Goal: Task Accomplishment & Management: Manage account settings

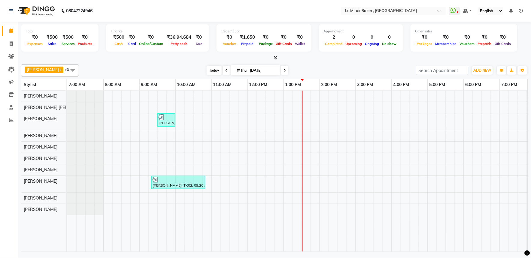
click at [207, 69] on span "Today" at bounding box center [214, 70] width 15 height 9
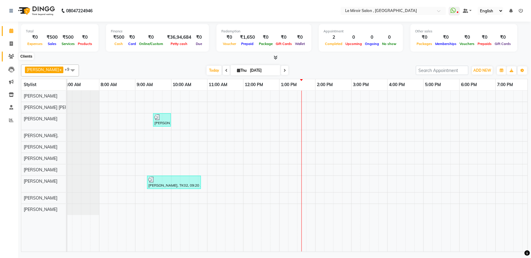
click at [8, 58] on icon at bounding box center [11, 56] width 6 height 5
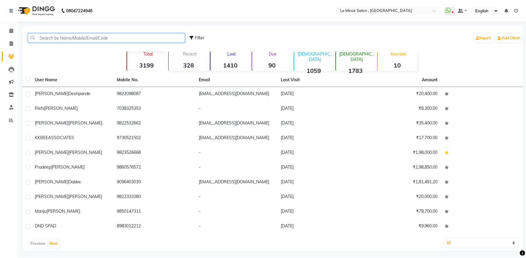
click at [83, 37] on input "text" at bounding box center [106, 37] width 157 height 9
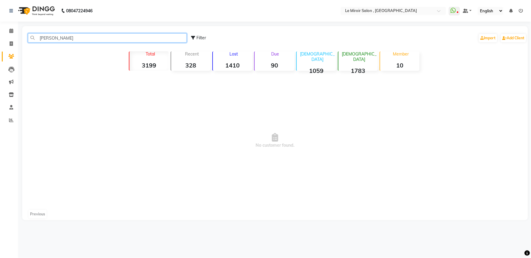
click at [86, 38] on input "[PERSON_NAME]" at bounding box center [107, 37] width 159 height 9
type input "[PERSON_NAME]"
click at [8, 32] on span at bounding box center [11, 31] width 11 height 7
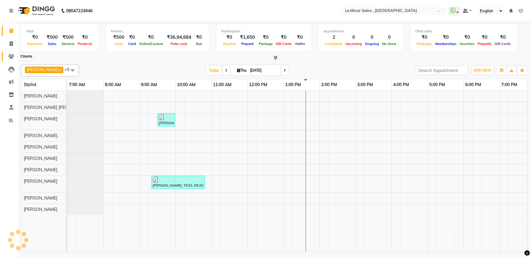
click at [10, 56] on icon at bounding box center [11, 56] width 6 height 5
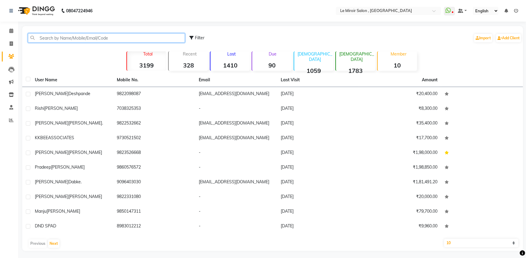
click at [98, 37] on input "text" at bounding box center [106, 37] width 157 height 9
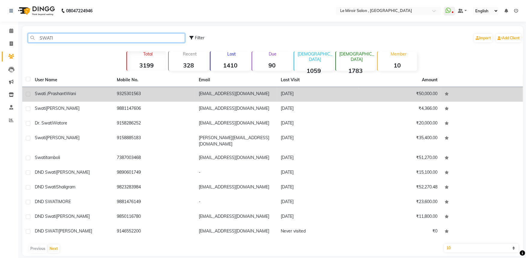
type input "SWATI"
click at [82, 94] on div "Swati /[PERSON_NAME]" at bounding box center [72, 94] width 75 height 6
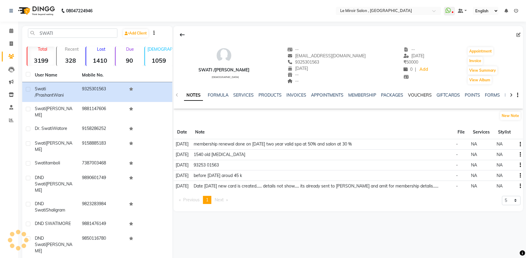
click at [410, 98] on link "VOUCHERS" at bounding box center [420, 95] width 24 height 5
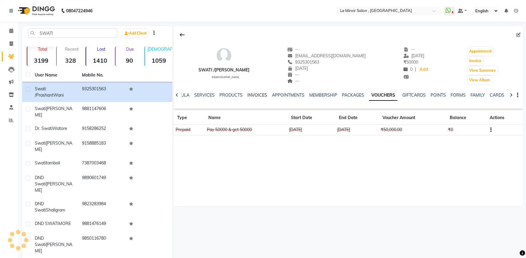
click at [262, 93] on link "INVOICES" at bounding box center [258, 95] width 20 height 5
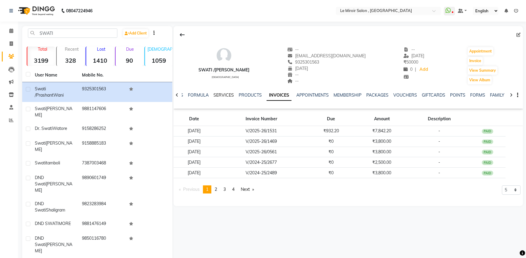
click at [225, 96] on link "SERVICES" at bounding box center [224, 95] width 20 height 5
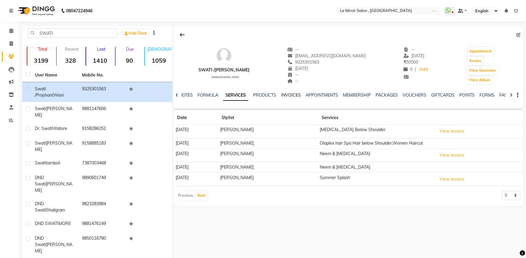
click at [298, 94] on link "INVOICES" at bounding box center [291, 95] width 20 height 5
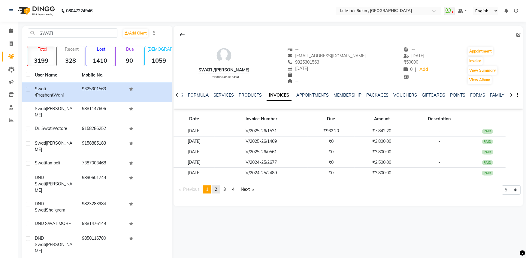
click at [219, 190] on link "page 2" at bounding box center [216, 190] width 8 height 8
click at [223, 191] on link "page 3" at bounding box center [225, 190] width 8 height 8
click at [400, 96] on link "VOUCHERS" at bounding box center [406, 95] width 24 height 5
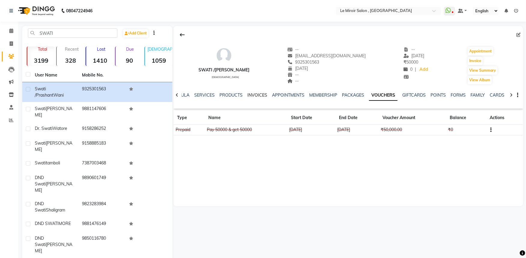
click at [261, 94] on link "INVOICES" at bounding box center [258, 95] width 20 height 5
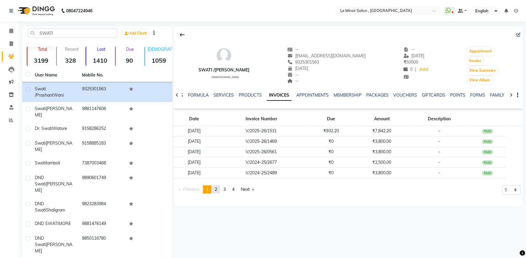
click at [217, 189] on span "2" at bounding box center [216, 189] width 2 height 5
click at [226, 190] on span "3" at bounding box center [225, 189] width 2 height 5
click at [233, 189] on link "page 4" at bounding box center [233, 190] width 8 height 8
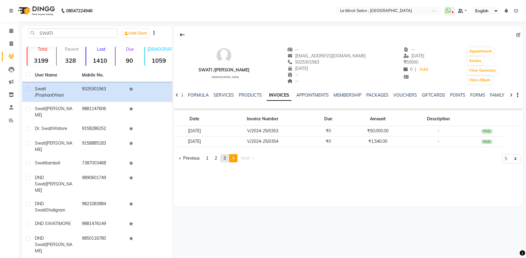
click at [226, 158] on span "3" at bounding box center [225, 158] width 2 height 5
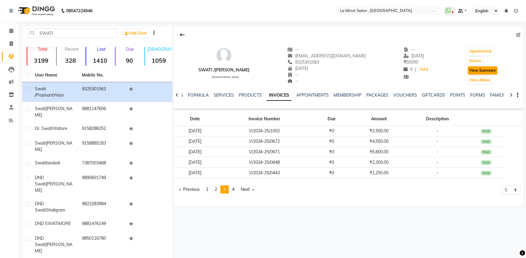
click at [479, 73] on button "View Summary" at bounding box center [483, 70] width 30 height 8
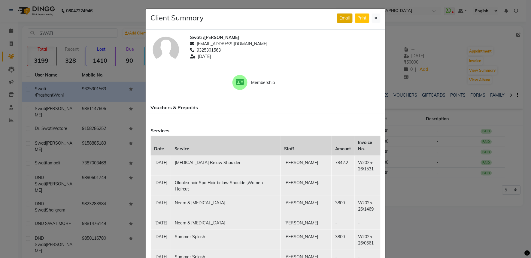
click at [344, 19] on span "Email" at bounding box center [345, 17] width 10 height 5
click at [376, 17] on button at bounding box center [376, 18] width 9 height 9
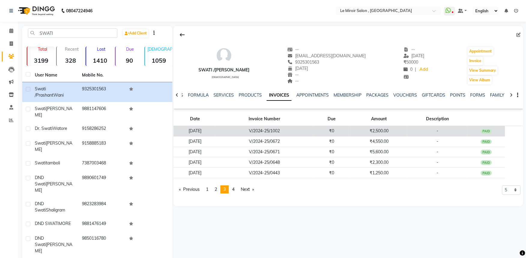
click at [197, 131] on td "[DATE]" at bounding box center [195, 131] width 43 height 11
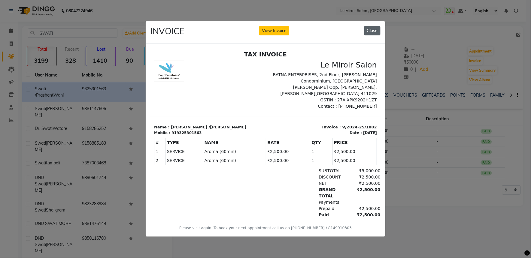
click at [370, 26] on button "Close" at bounding box center [373, 30] width 16 height 9
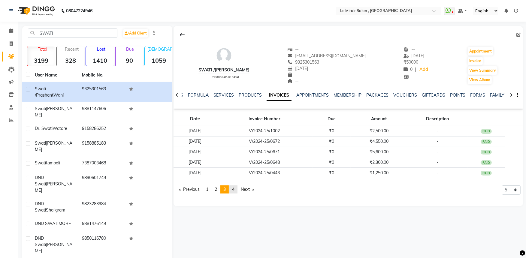
click at [236, 191] on link "page 4" at bounding box center [233, 190] width 8 height 8
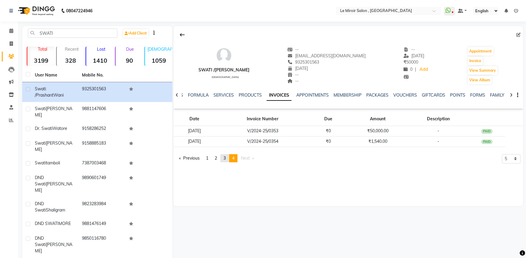
click at [225, 161] on link "page 3" at bounding box center [225, 158] width 8 height 8
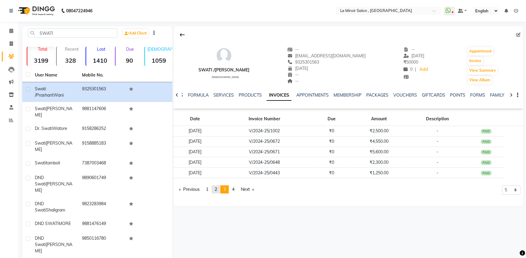
click at [217, 190] on span "2" at bounding box center [216, 189] width 2 height 5
click at [208, 191] on span "1" at bounding box center [207, 189] width 2 height 5
click at [220, 190] on link "page 2" at bounding box center [216, 190] width 8 height 8
click at [209, 190] on span "1" at bounding box center [207, 189] width 2 height 5
click at [217, 191] on span "2" at bounding box center [216, 189] width 2 height 5
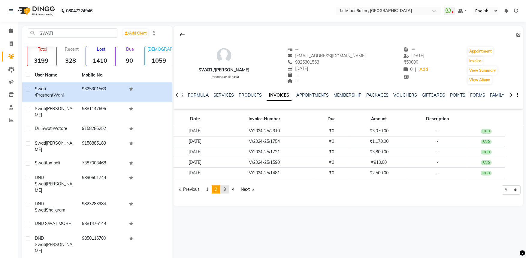
click at [229, 189] on link "page 3" at bounding box center [225, 190] width 8 height 8
click at [237, 188] on link "page 4" at bounding box center [233, 190] width 8 height 8
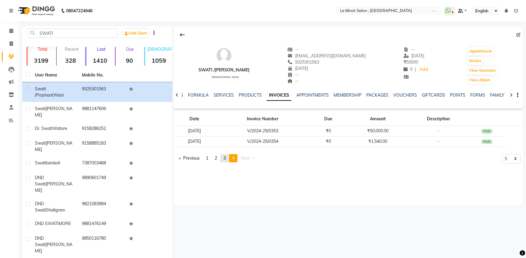
click at [229, 159] on link "page 3" at bounding box center [225, 158] width 8 height 8
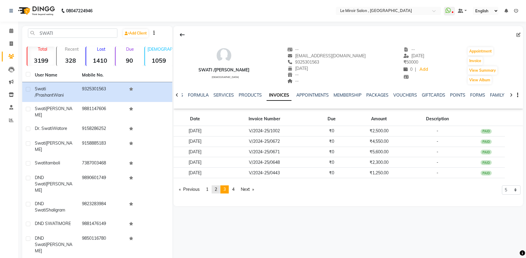
click at [219, 191] on link "page 2" at bounding box center [216, 190] width 8 height 8
click at [209, 191] on span "1" at bounding box center [207, 189] width 2 height 5
click at [401, 93] on link "VOUCHERS" at bounding box center [406, 95] width 24 height 5
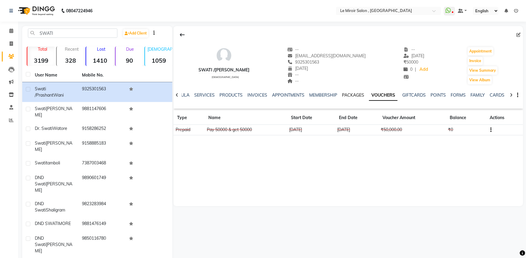
click at [353, 96] on link "PACKAGES" at bounding box center [353, 95] width 22 height 5
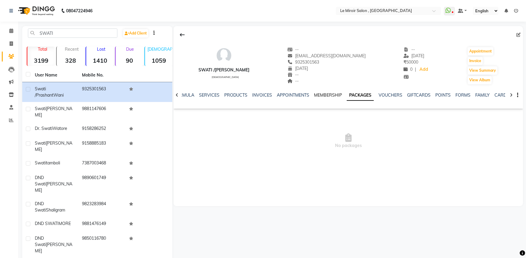
click at [332, 96] on link "MEMBERSHIP" at bounding box center [328, 95] width 28 height 5
click at [395, 94] on link "VOUCHERS" at bounding box center [396, 95] width 24 height 5
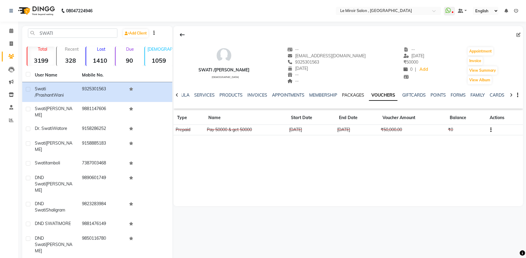
click at [349, 95] on link "PACKAGES" at bounding box center [353, 95] width 22 height 5
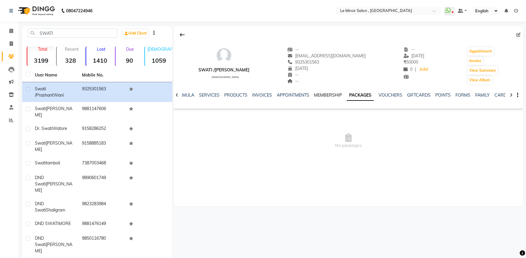
click at [330, 95] on link "MEMBERSHIP" at bounding box center [328, 95] width 28 height 5
click at [392, 95] on link "VOUCHERS" at bounding box center [396, 95] width 24 height 5
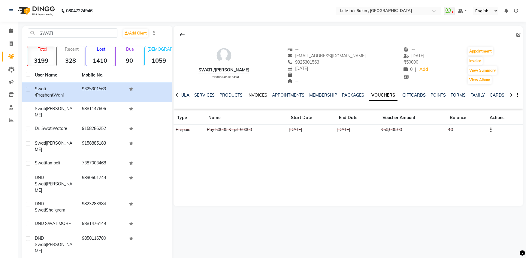
click at [258, 96] on link "INVOICES" at bounding box center [258, 95] width 20 height 5
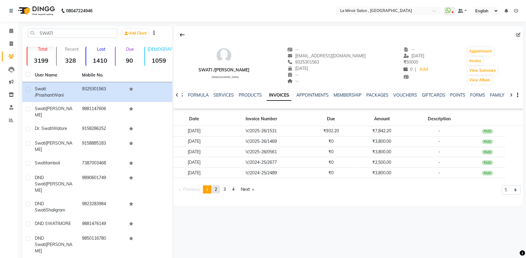
click at [217, 191] on span "2" at bounding box center [216, 189] width 2 height 5
click at [226, 191] on span "3" at bounding box center [225, 189] width 2 height 5
click at [235, 191] on span "4" at bounding box center [233, 189] width 2 height 5
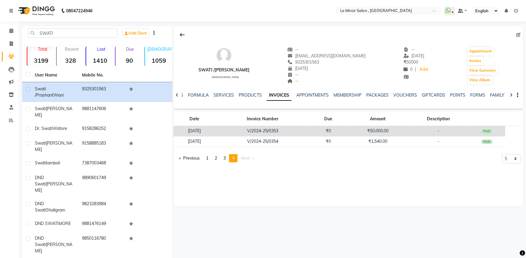
click at [215, 131] on td "[DATE]" at bounding box center [195, 131] width 42 height 11
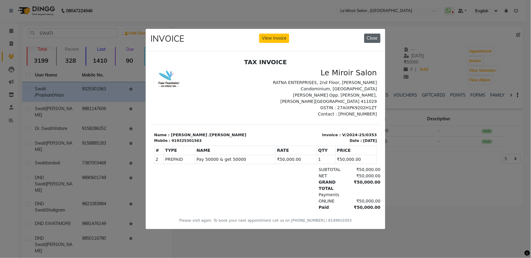
click at [376, 34] on button "Close" at bounding box center [373, 38] width 16 height 9
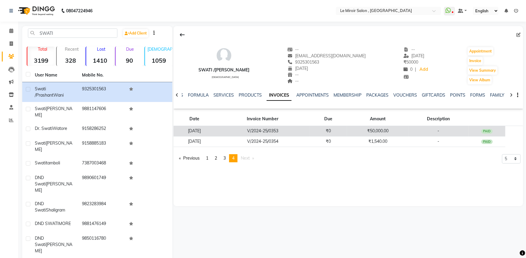
click at [209, 130] on td "[DATE]" at bounding box center [195, 131] width 42 height 11
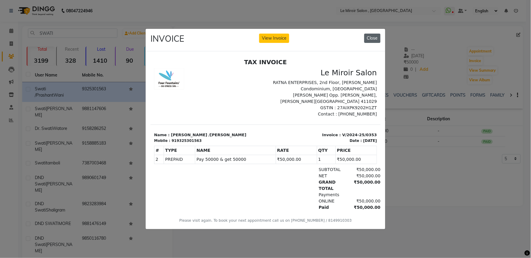
click at [374, 35] on button "Close" at bounding box center [373, 38] width 16 height 9
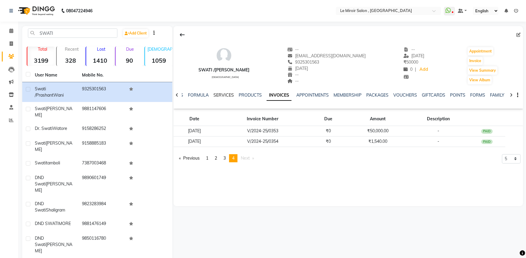
click at [229, 95] on link "SERVICES" at bounding box center [224, 95] width 20 height 5
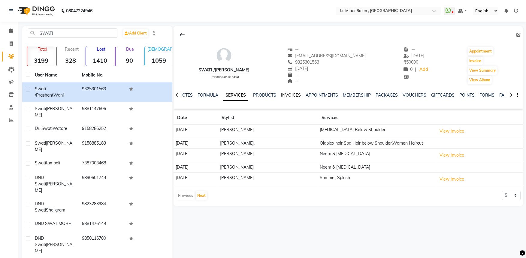
click at [299, 94] on link "INVOICES" at bounding box center [291, 95] width 20 height 5
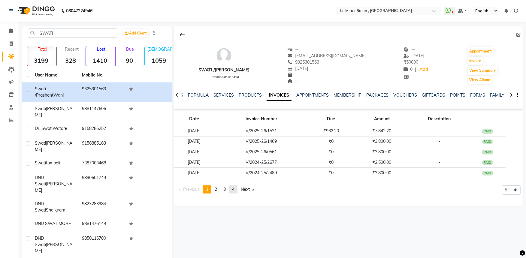
click at [238, 188] on link "page 4" at bounding box center [233, 190] width 8 height 8
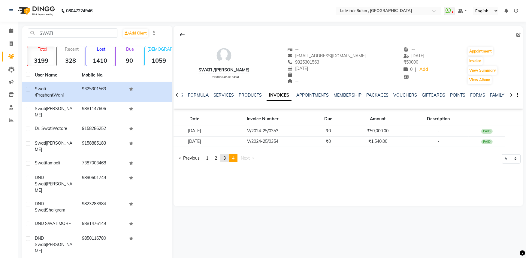
click at [226, 160] on span "3" at bounding box center [225, 158] width 2 height 5
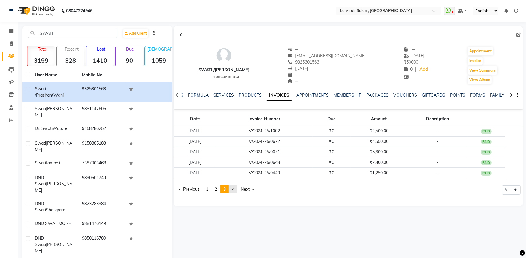
click at [235, 193] on link "page 4" at bounding box center [233, 190] width 8 height 8
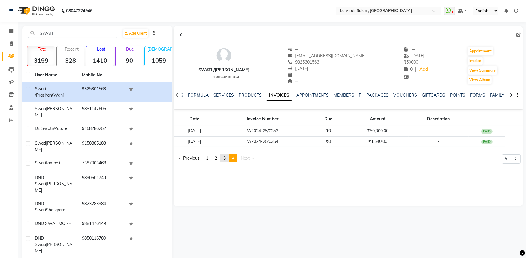
click at [224, 160] on link "page 3" at bounding box center [225, 158] width 8 height 8
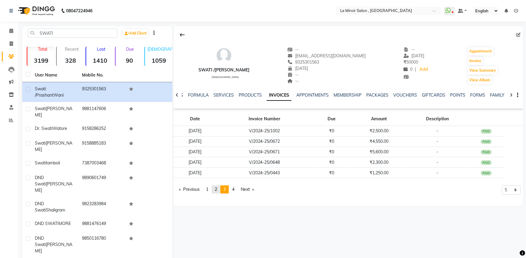
click at [219, 190] on link "page 2" at bounding box center [216, 190] width 8 height 8
click at [219, 190] on li "You're on page 2" at bounding box center [216, 190] width 8 height 8
click at [211, 190] on link "page 1" at bounding box center [207, 190] width 8 height 8
click at [11, 29] on icon at bounding box center [11, 31] width 4 height 5
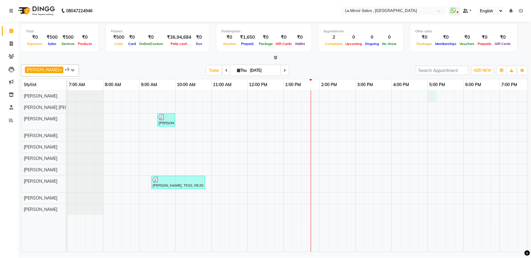
click at [433, 98] on div "[PERSON_NAME], TK01, 09:30 AM-10:00 AM, Men Haircut [PERSON_NAME], TK02, 09:20 …" at bounding box center [337, 171] width 541 height 161
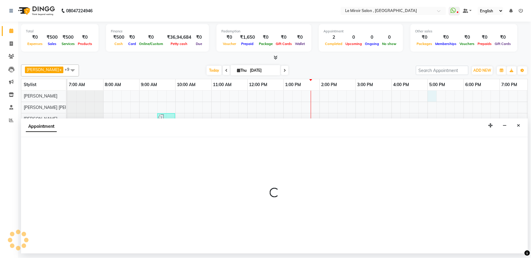
select select "24215"
select select "1020"
select select "tentative"
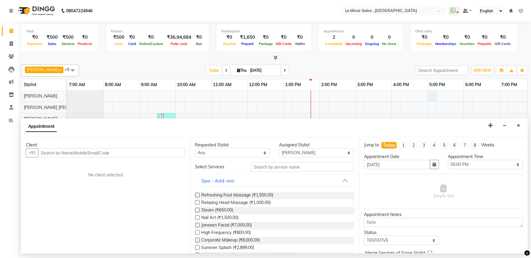
click at [79, 155] on input "text" at bounding box center [111, 152] width 147 height 9
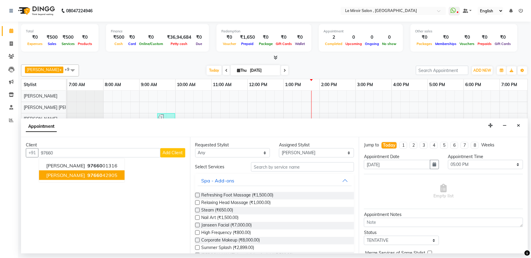
click at [87, 174] on span "97660" at bounding box center [94, 175] width 15 height 6
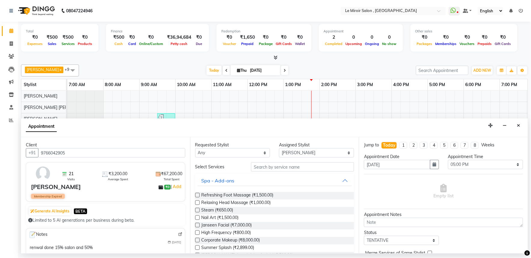
type input "9766042905"
click at [270, 165] on input "text" at bounding box center [302, 167] width 103 height 9
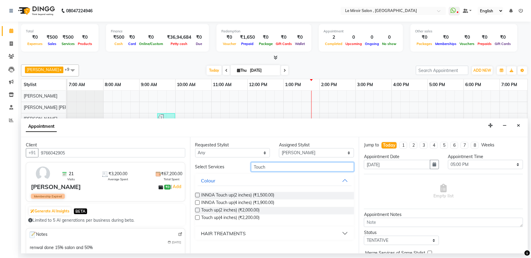
type input "Touch"
click at [200, 201] on label at bounding box center [197, 203] width 5 height 5
click at [199, 202] on input "checkbox" at bounding box center [197, 204] width 4 height 4
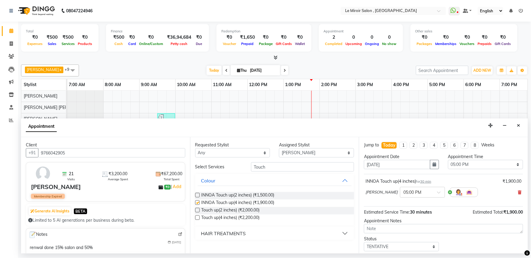
checkbox input "false"
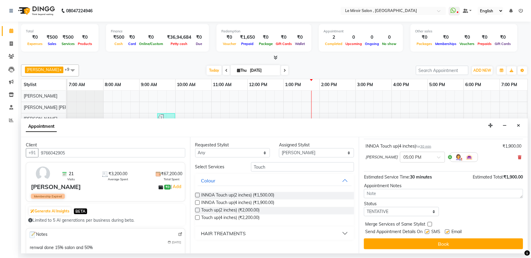
scroll to position [36, 0]
click at [446, 230] on label at bounding box center [447, 231] width 5 height 5
click at [446, 230] on input "checkbox" at bounding box center [447, 232] width 4 height 4
checkbox input "false"
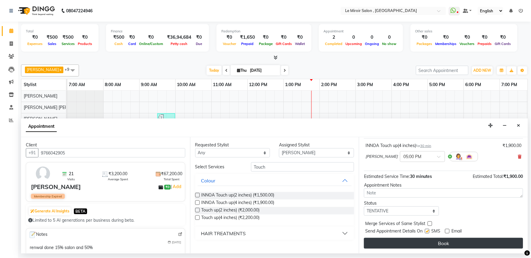
click at [445, 243] on button "Book" at bounding box center [443, 243] width 159 height 11
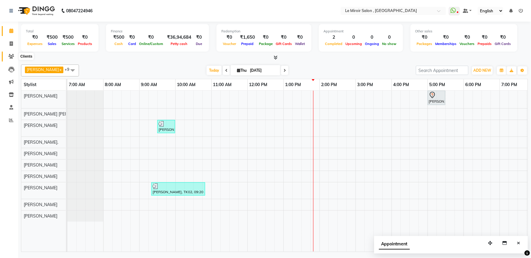
click at [12, 53] on span at bounding box center [11, 56] width 11 height 7
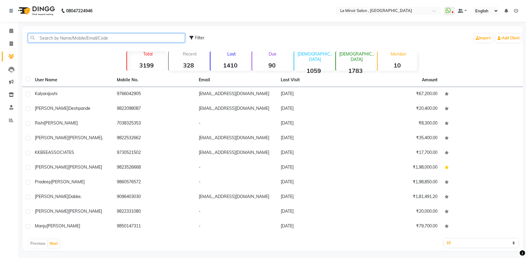
click at [37, 38] on input "text" at bounding box center [106, 37] width 157 height 9
paste input "8087428115"
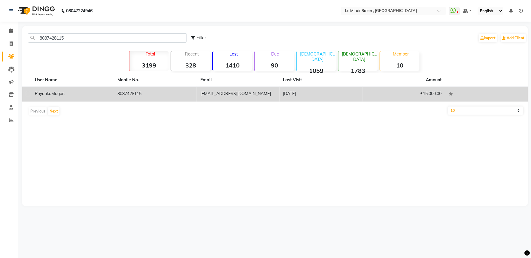
click at [58, 93] on span "Magar." at bounding box center [57, 93] width 13 height 5
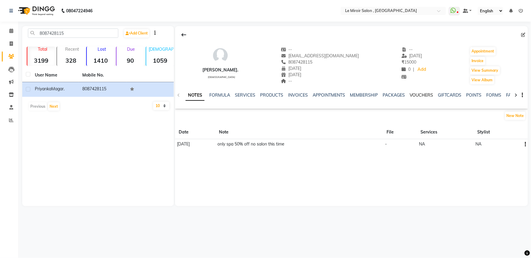
click at [414, 94] on link "VOUCHERS" at bounding box center [422, 95] width 24 height 5
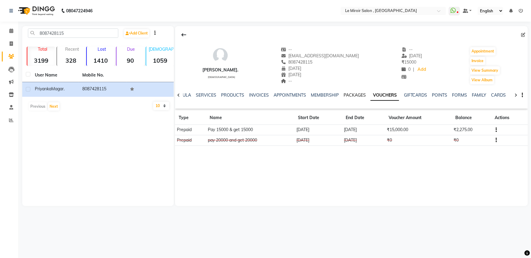
click at [358, 96] on link "PACKAGES" at bounding box center [355, 95] width 22 height 5
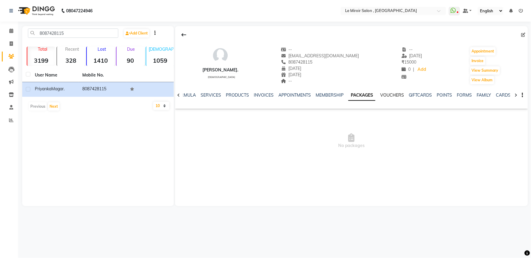
click at [386, 97] on link "VOUCHERS" at bounding box center [392, 95] width 24 height 5
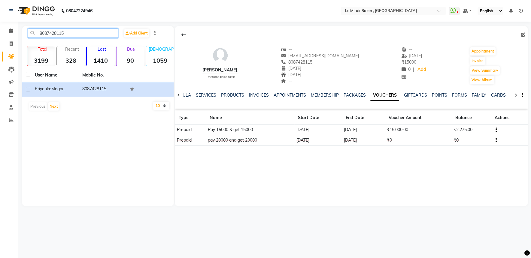
click at [51, 34] on input "8087428115" at bounding box center [73, 33] width 90 height 9
paste input "9689709933"
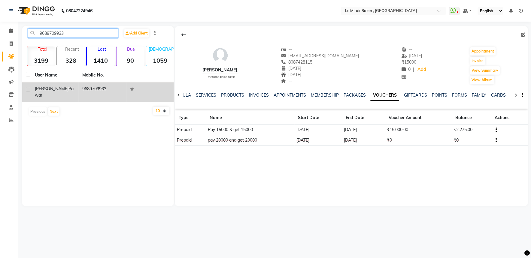
type input "9689709933"
click at [70, 86] on div "[PERSON_NAME]" at bounding box center [55, 92] width 40 height 13
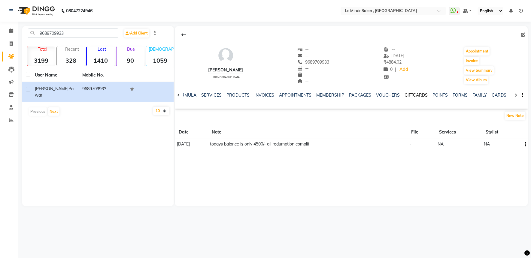
click at [422, 95] on link "GIFTCARDS" at bounding box center [416, 95] width 23 height 5
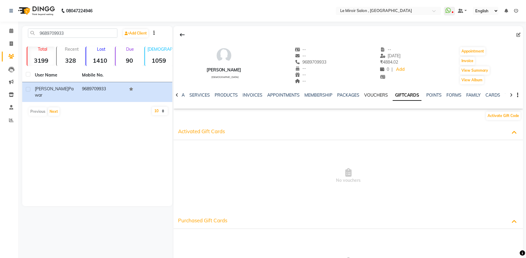
click at [365, 95] on link "VOUCHERS" at bounding box center [377, 95] width 24 height 5
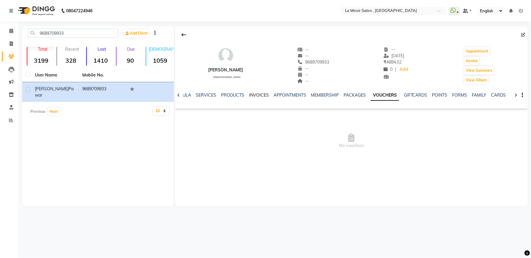
click at [251, 94] on link "INVOICES" at bounding box center [259, 95] width 20 height 5
